Goal: Information Seeking & Learning: Find specific fact

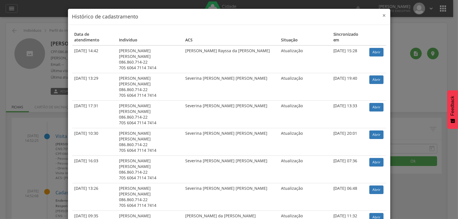
click at [383, 14] on span "×" at bounding box center [384, 15] width 3 height 8
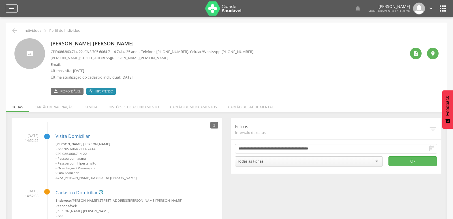
click at [9, 7] on icon "" at bounding box center [11, 8] width 7 height 7
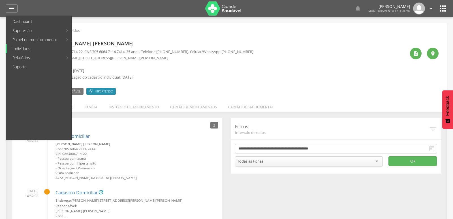
click at [16, 46] on link "Indivíduos" at bounding box center [39, 48] width 65 height 9
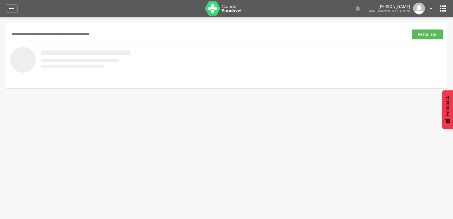
click at [62, 32] on input "text" at bounding box center [208, 34] width 396 height 10
paste input "**********"
click at [412, 29] on button "Pesquisar" at bounding box center [427, 34] width 31 height 10
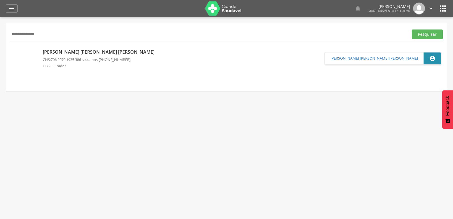
click at [105, 53] on p "[PERSON_NAME] [PERSON_NAME] [PERSON_NAME]" at bounding box center [100, 52] width 115 height 7
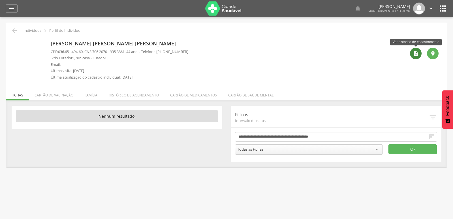
click at [415, 53] on icon "" at bounding box center [416, 54] width 6 height 6
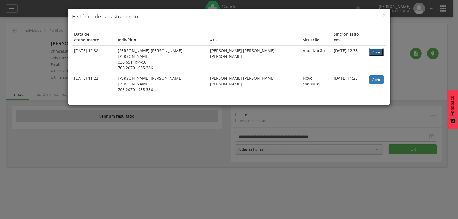
click at [370, 48] on link "Abrir" at bounding box center [376, 52] width 14 height 8
click at [384, 13] on span "×" at bounding box center [384, 15] width 3 height 8
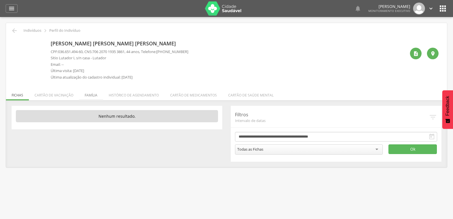
click at [94, 94] on li "Família" at bounding box center [91, 93] width 24 height 13
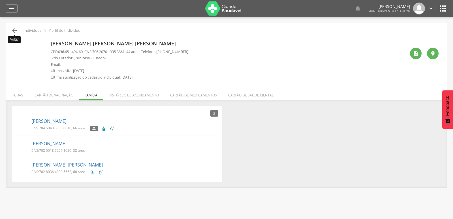
click at [15, 27] on icon "" at bounding box center [14, 30] width 7 height 7
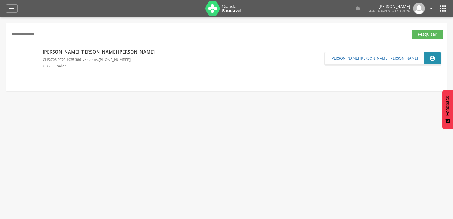
click at [76, 50] on p "[PERSON_NAME] [PERSON_NAME] [PERSON_NAME]" at bounding box center [100, 52] width 115 height 7
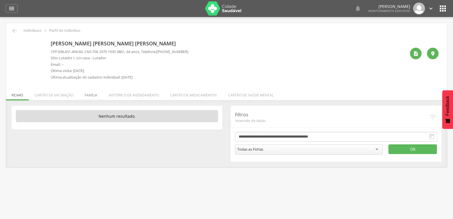
click at [90, 96] on li "Família" at bounding box center [91, 93] width 24 height 13
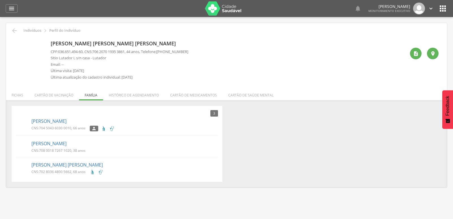
click at [13, 13] on div " Dashboard Supervisão Produtividade Mapa da cidade Mapa de cobertura Ranking A…" at bounding box center [227, 8] width 442 height 17
click at [13, 31] on icon "" at bounding box center [14, 30] width 7 height 7
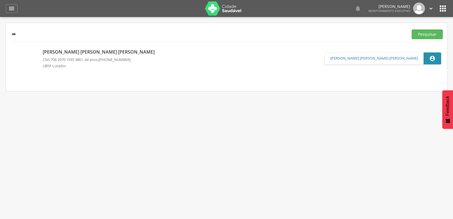
type input "*"
type input "*****"
click at [412, 29] on button "Pesquisar" at bounding box center [427, 34] width 31 height 10
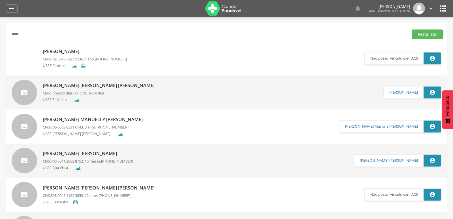
click at [52, 86] on p "[PERSON_NAME] [PERSON_NAME] [PERSON_NAME]" at bounding box center [100, 85] width 115 height 7
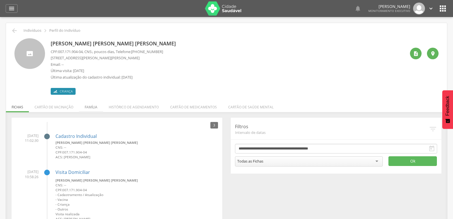
click at [82, 108] on li "Família" at bounding box center [91, 105] width 24 height 13
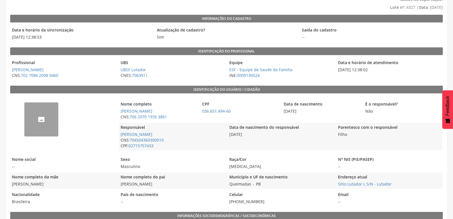
scroll to position [63, 0]
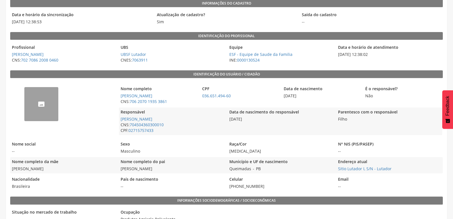
drag, startPoint x: 118, startPoint y: 169, endPoint x: 147, endPoint y: 167, distance: 28.9
click at [159, 169] on div "Nome completo da mãe Cleonilda Rodrigues Pereira Nome completo do pai Jose Pere…" at bounding box center [226, 165] width 433 height 16
drag, startPoint x: 146, startPoint y: 167, endPoint x: 177, endPoint y: 173, distance: 32.1
click at [177, 173] on div "-- Nome completo Jose Carlos Rodrigues Pereira CNS: 706 2070 1935 3861 CPF 036.…" at bounding box center [226, 136] width 433 height 110
click at [168, 168] on span "[PERSON_NAME] [PERSON_NAME]" at bounding box center [172, 169] width 106 height 6
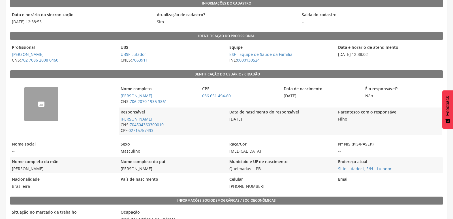
click at [197, 136] on div "Nome completo Jose Carlos Rodrigues Pereira CNS: 706 2070 1935 3861 CPF 036.651…" at bounding box center [280, 109] width 323 height 57
drag, startPoint x: 119, startPoint y: 169, endPoint x: 168, endPoint y: 165, distance: 48.6
click at [168, 165] on div "Nome completo do pai Jose Pereira Sobrinho" at bounding box center [172, 165] width 106 height 16
copy span "[PERSON_NAME] [PERSON_NAME]"
